Goal: Information Seeking & Learning: Learn about a topic

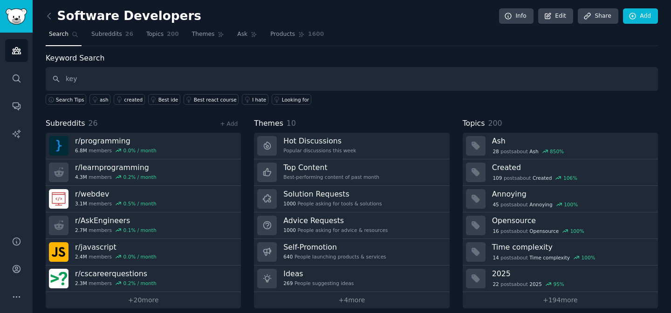
type input "key"
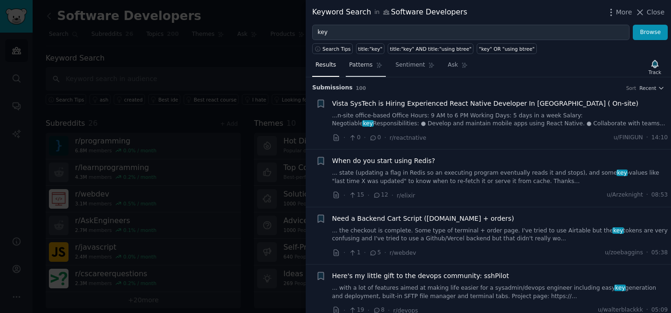
click at [367, 68] on span "Patterns" at bounding box center [360, 65] width 23 height 8
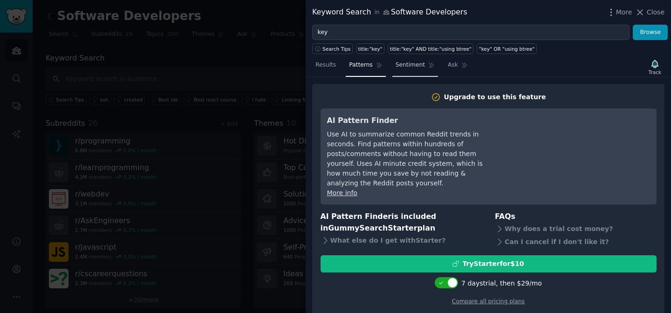
click at [402, 65] on span "Sentiment" at bounding box center [410, 65] width 29 height 8
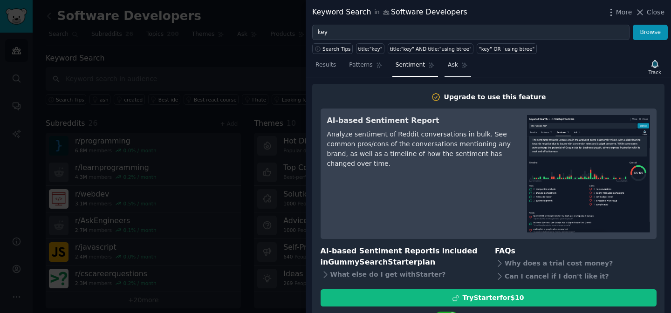
click at [457, 68] on link "Ask" at bounding box center [457, 67] width 27 height 19
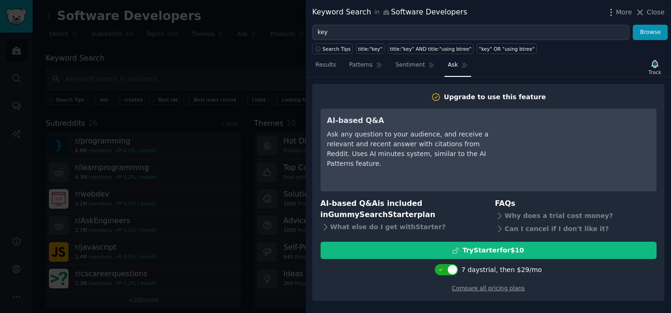
click at [239, 50] on div at bounding box center [335, 156] width 671 height 313
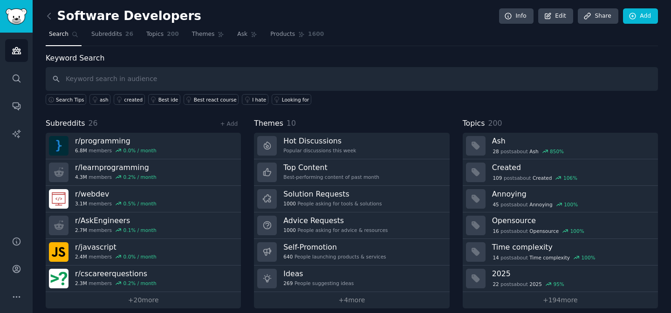
click at [410, 55] on div "Keyword Search Search Tips ash created Best ide Best react course I hate Lookin…" at bounding box center [352, 79] width 612 height 53
